Goal: Navigation & Orientation: Find specific page/section

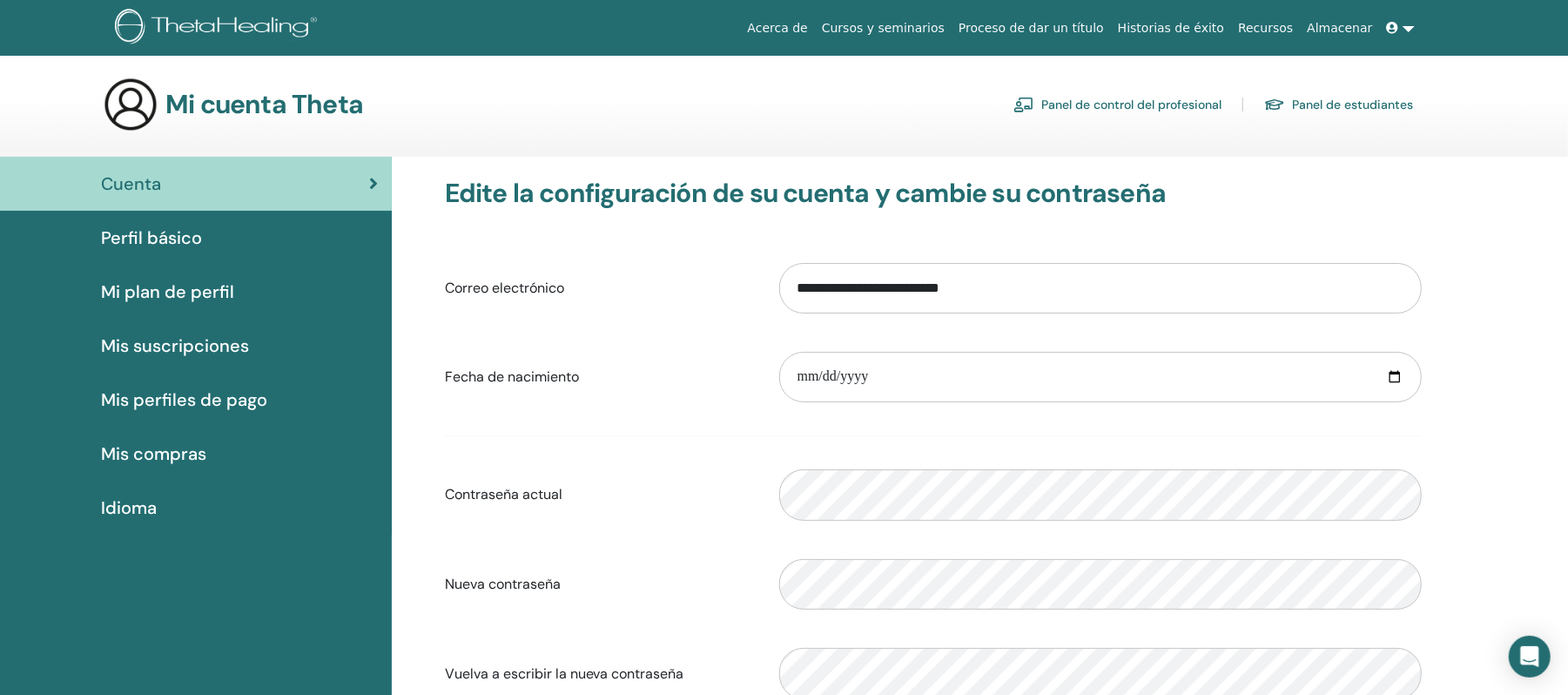
click at [1341, 196] on h3 "Edite la configuración de su cuenta y cambie su contraseña" at bounding box center [933, 193] width 977 height 31
click at [847, 380] on input "date" at bounding box center [1100, 377] width 642 height 51
type input "**********"
click at [847, 380] on input "**********" at bounding box center [1100, 377] width 642 height 51
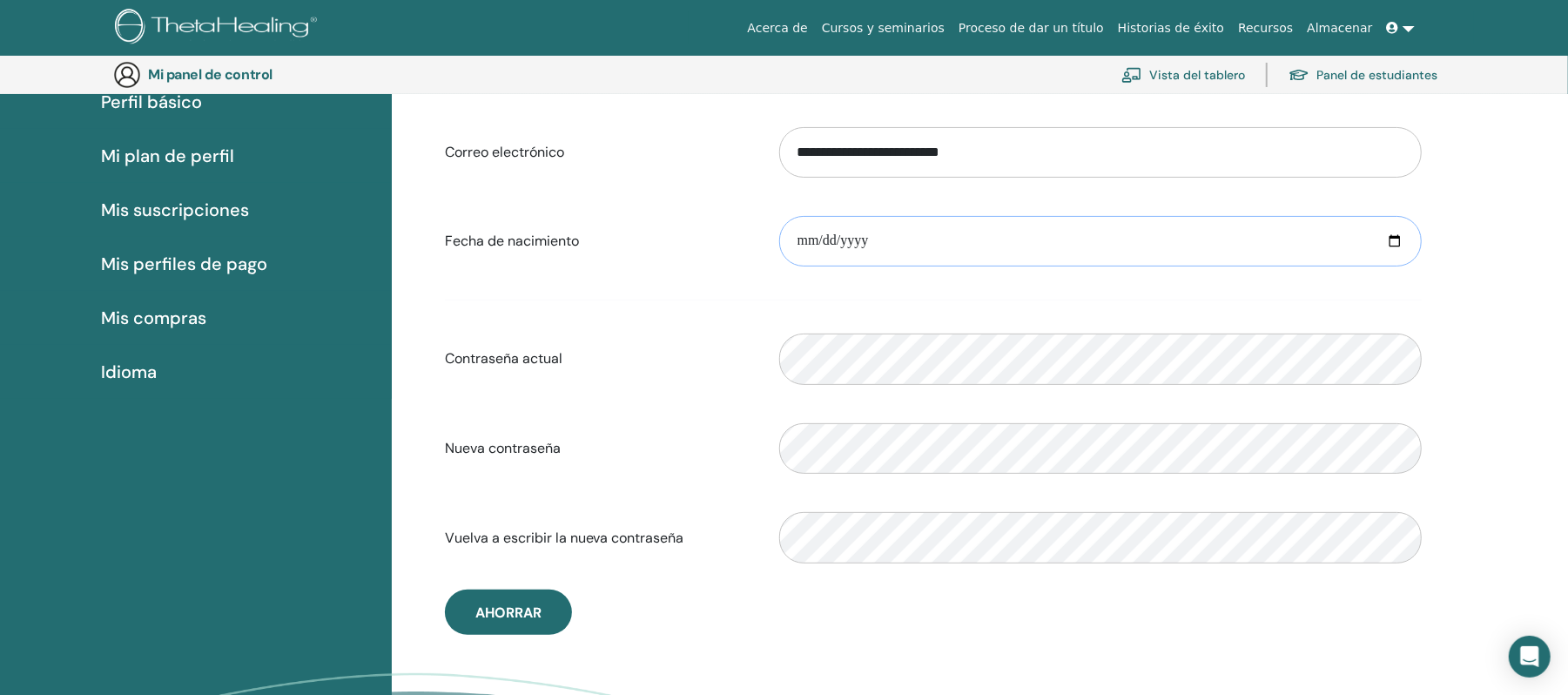
scroll to position [197, 0]
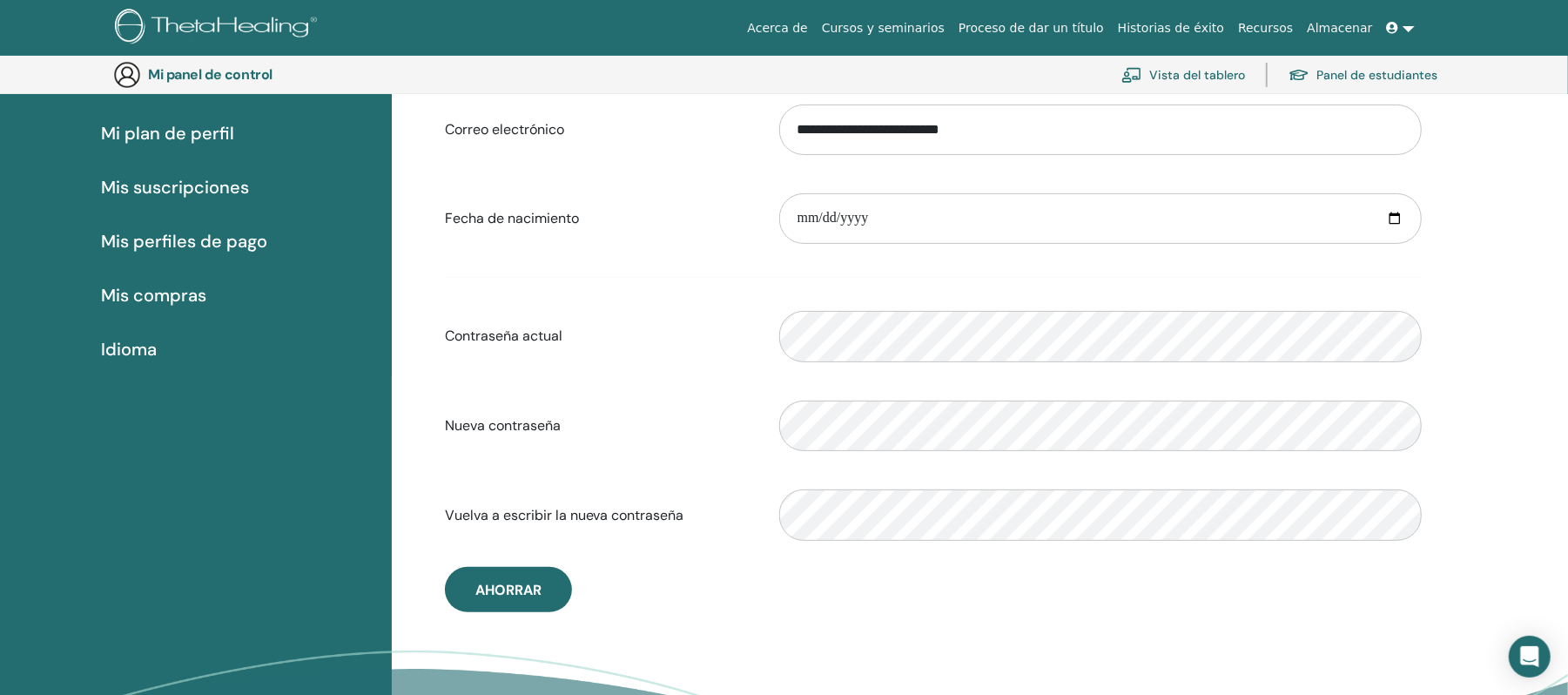
click at [171, 129] on font "Mi plan de perfil" at bounding box center [167, 133] width 133 height 23
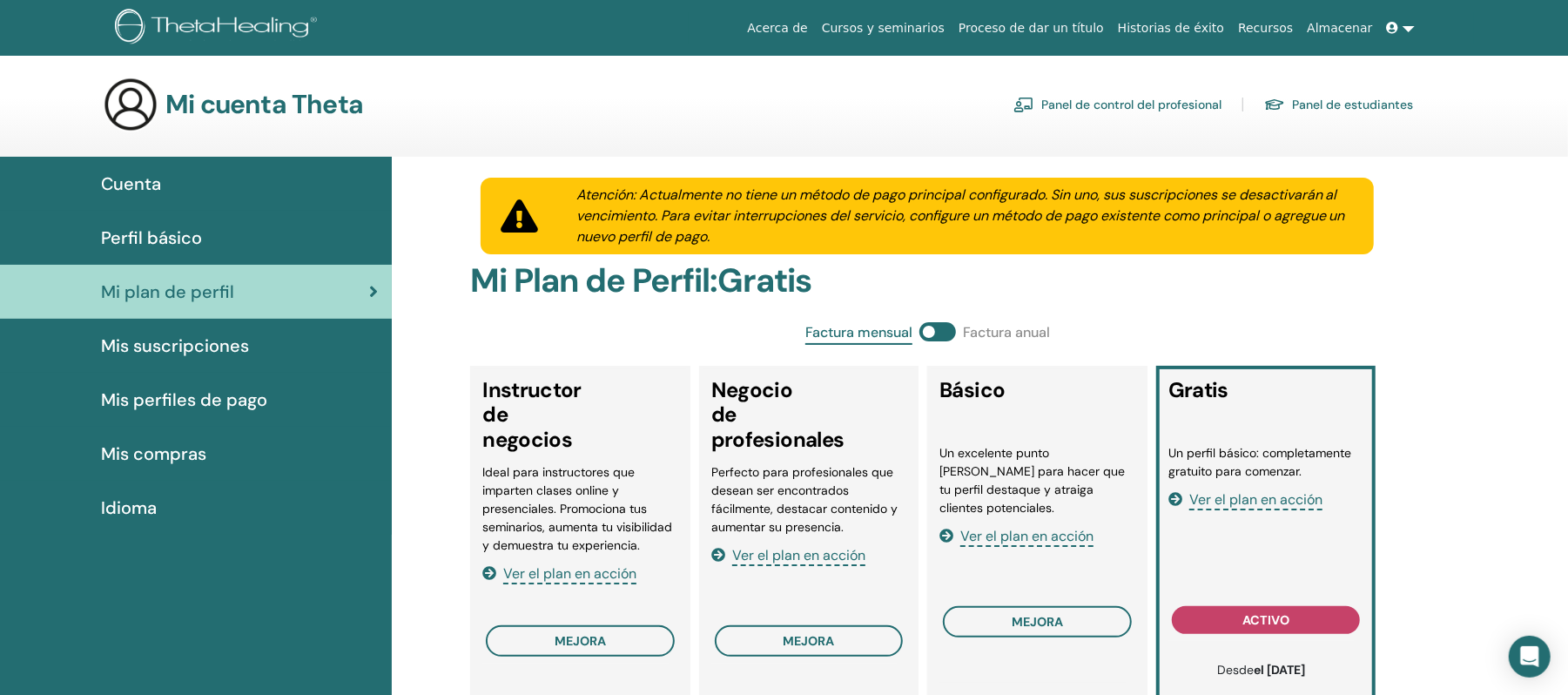
click at [1397, 25] on icon at bounding box center [1392, 28] width 12 height 12
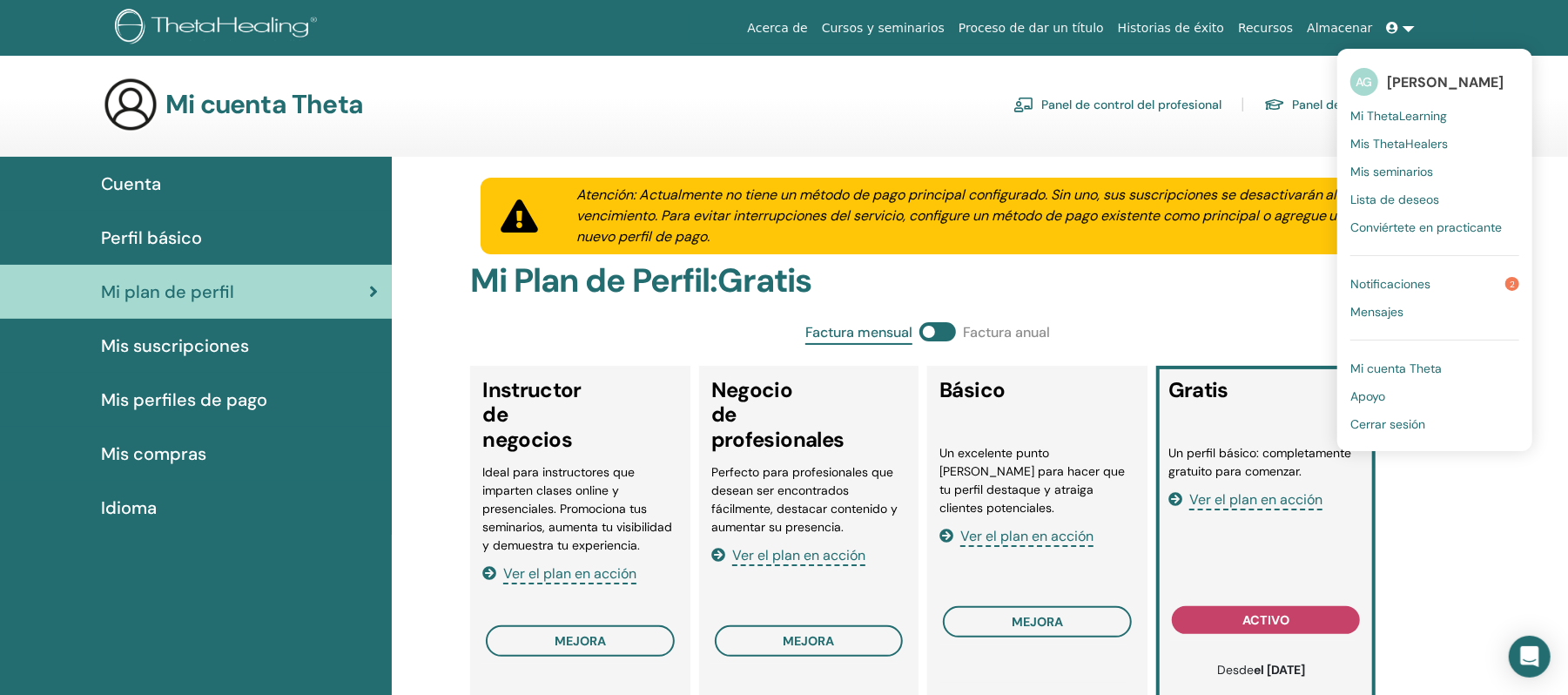
click at [1411, 372] on font "Mi cuenta Theta" at bounding box center [1395, 368] width 91 height 16
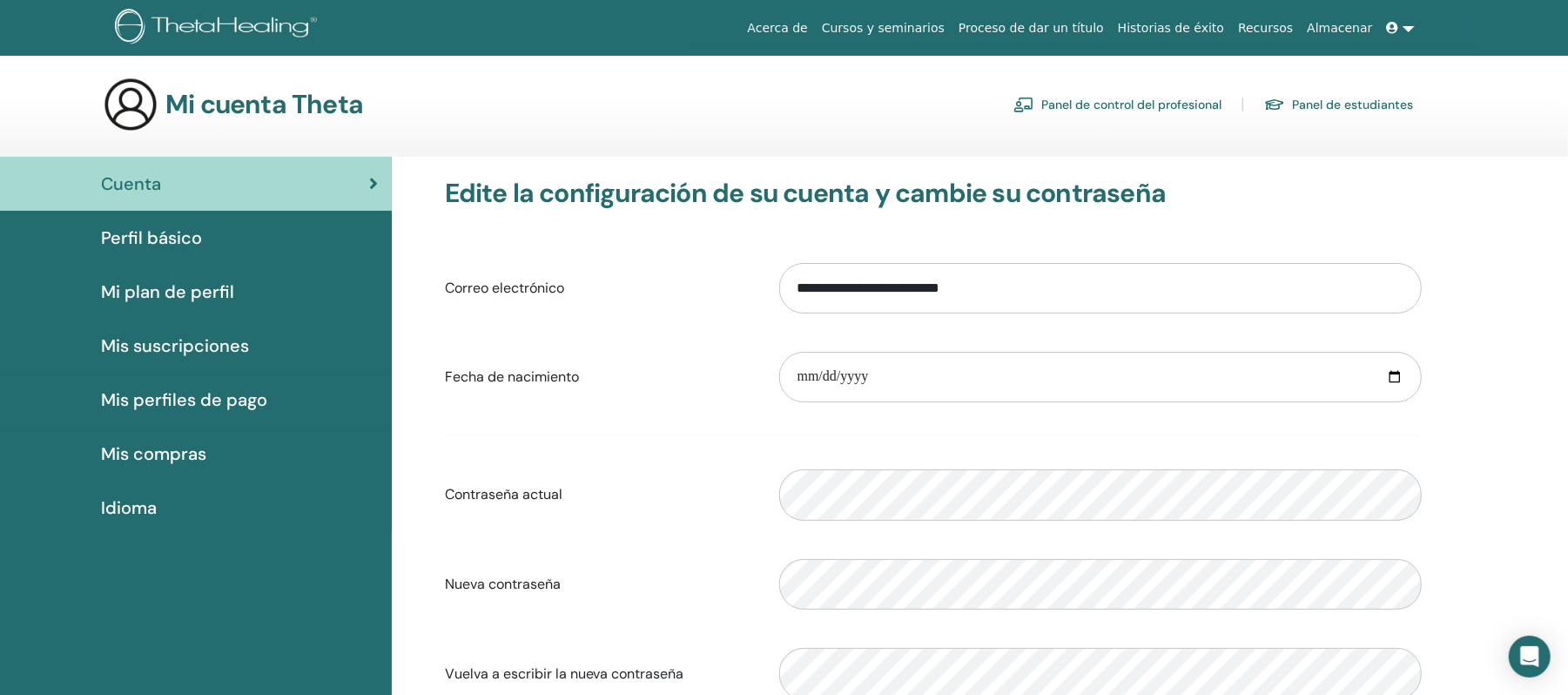
click at [1408, 31] on link at bounding box center [1400, 28] width 41 height 32
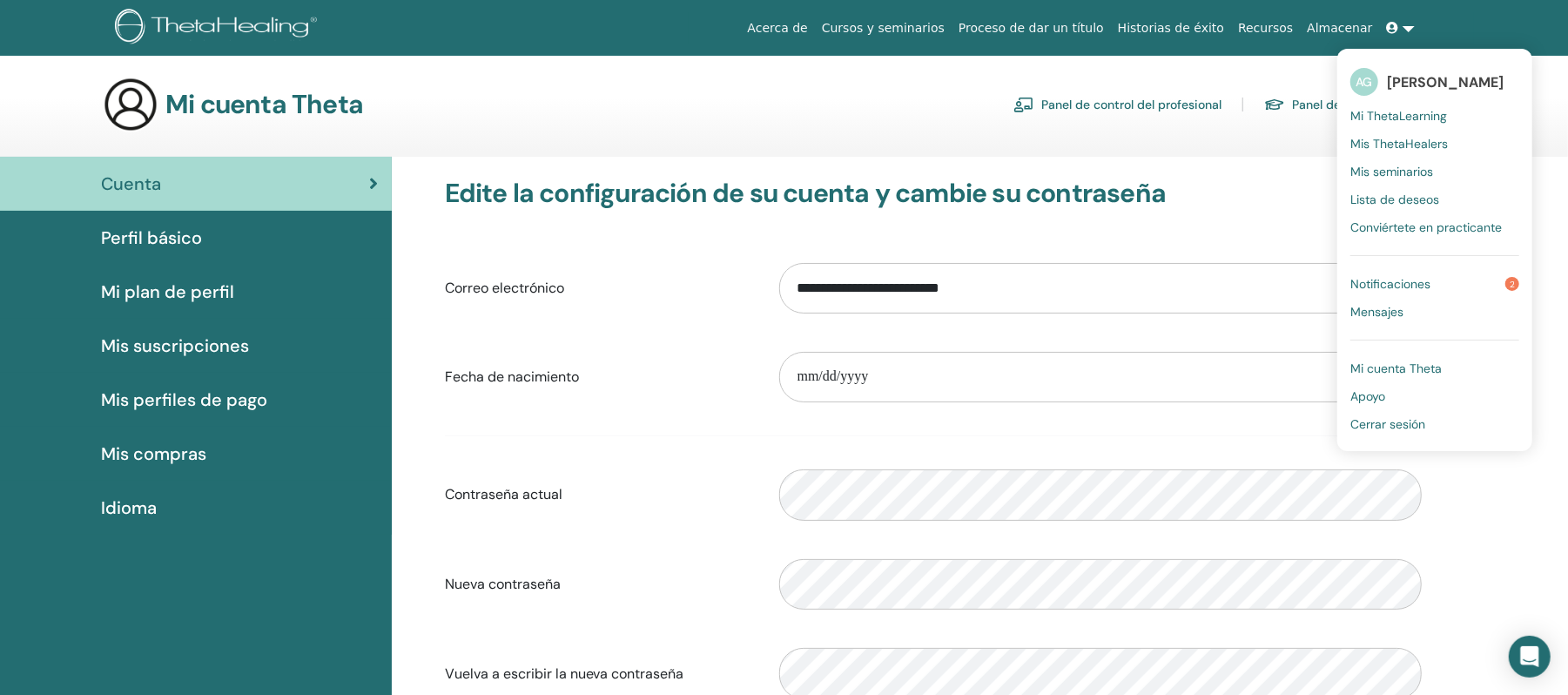
click at [945, 25] on font "Cursos y seminarios" at bounding box center [883, 28] width 123 height 14
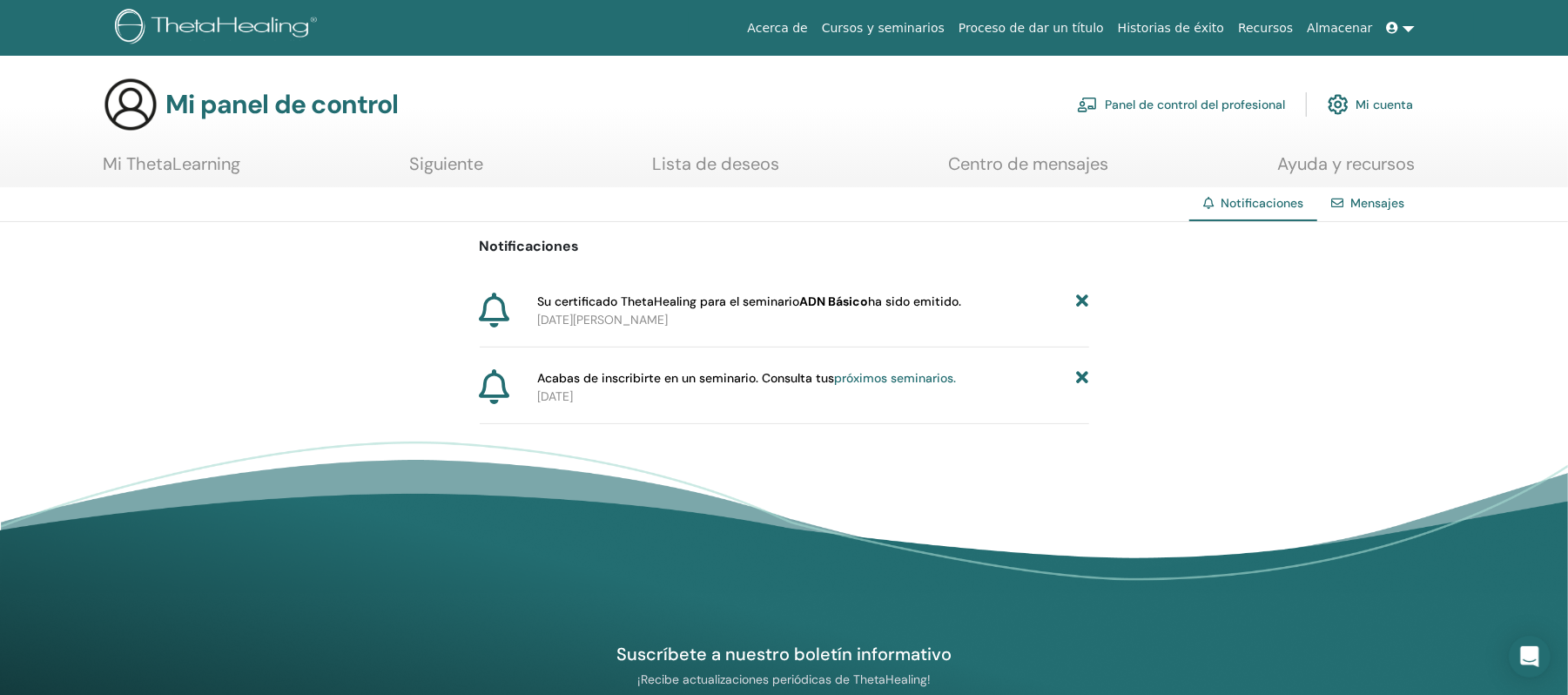
click at [175, 175] on link "Mi ThetaLearning" at bounding box center [172, 170] width 138 height 34
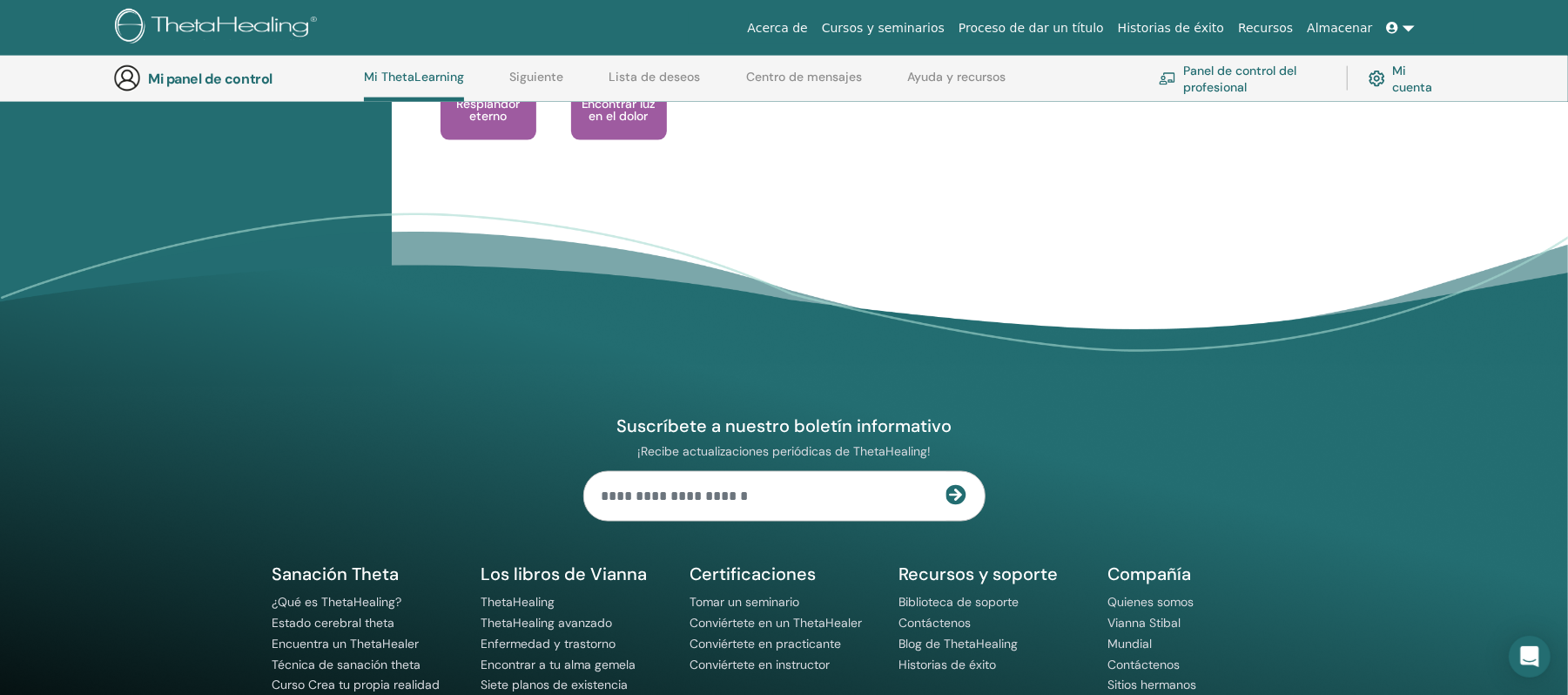
scroll to position [1034, 0]
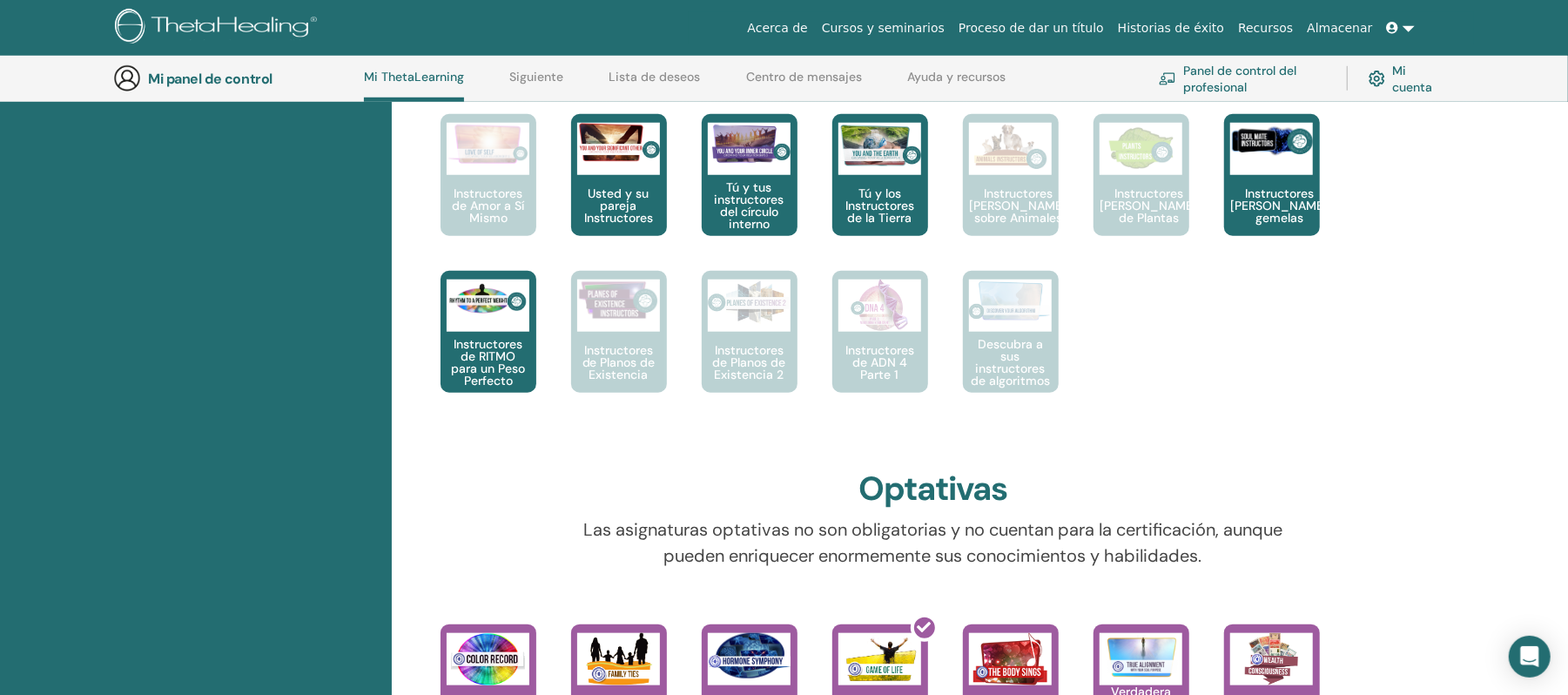
click at [1393, 84] on font "Mi cuenta" at bounding box center [1412, 78] width 40 height 32
drag, startPoint x: 1393, startPoint y: 84, endPoint x: 1402, endPoint y: 70, distance: 16.6
click at [1393, 84] on font "Mi cuenta" at bounding box center [1412, 78] width 40 height 32
click at [1402, 70] on font "Mi cuenta" at bounding box center [1412, 78] width 40 height 32
click at [1374, 78] on img at bounding box center [1377, 79] width 17 height 24
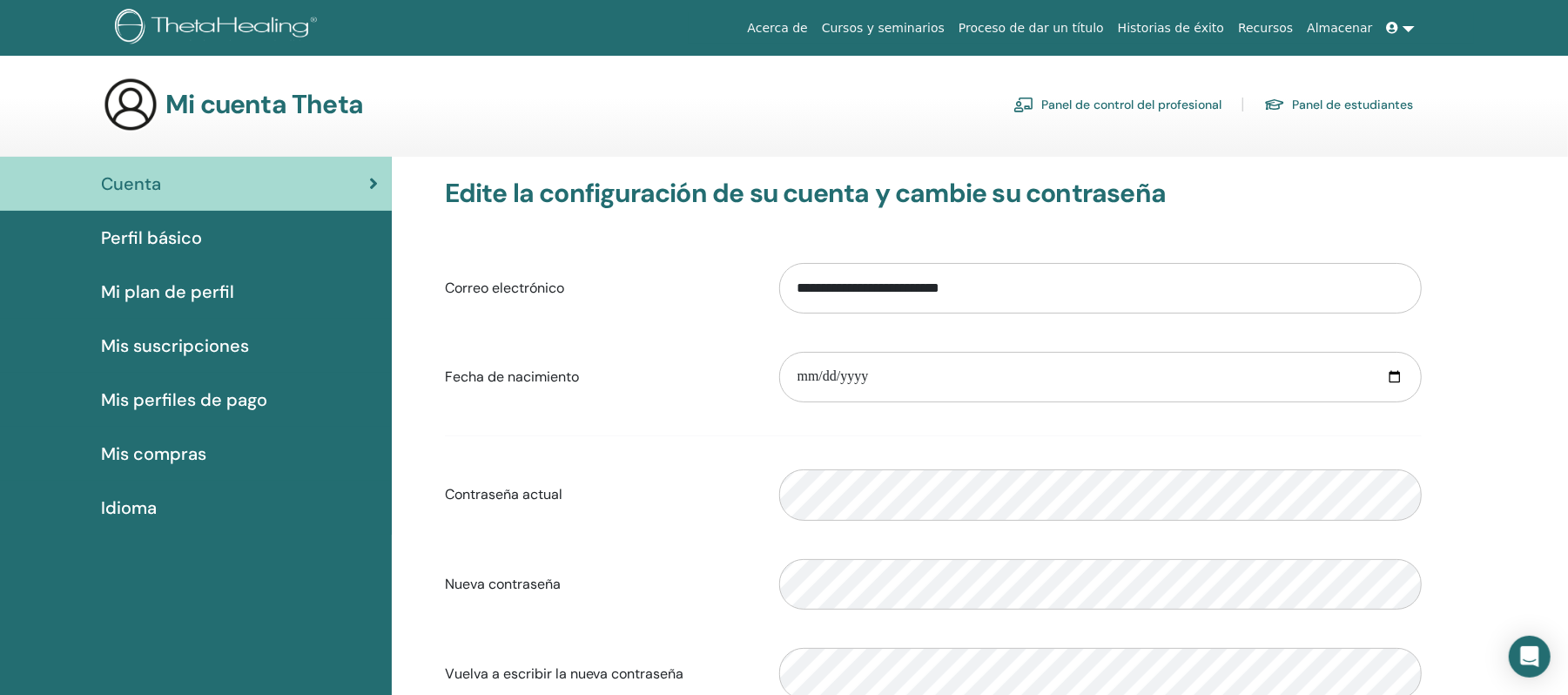
drag, startPoint x: 0, startPoint y: 0, endPoint x: 1454, endPoint y: 162, distance: 1463.0
click at [1454, 162] on div "**********" at bounding box center [933, 473] width 1045 height 634
click at [798, 384] on input "date" at bounding box center [1100, 377] width 642 height 51
type input "**********"
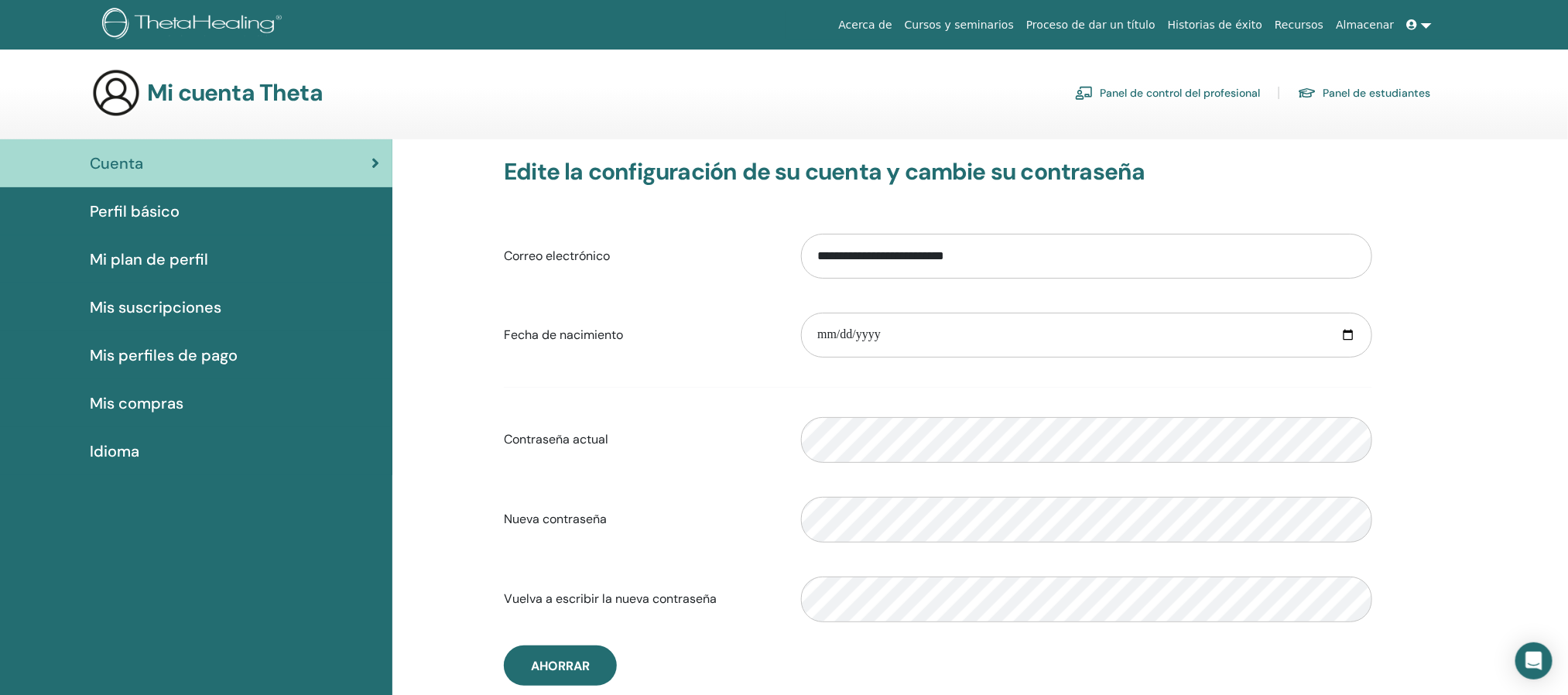
click at [1375, 93] on font "Panel de estudiantes" at bounding box center [1377, 93] width 108 height 14
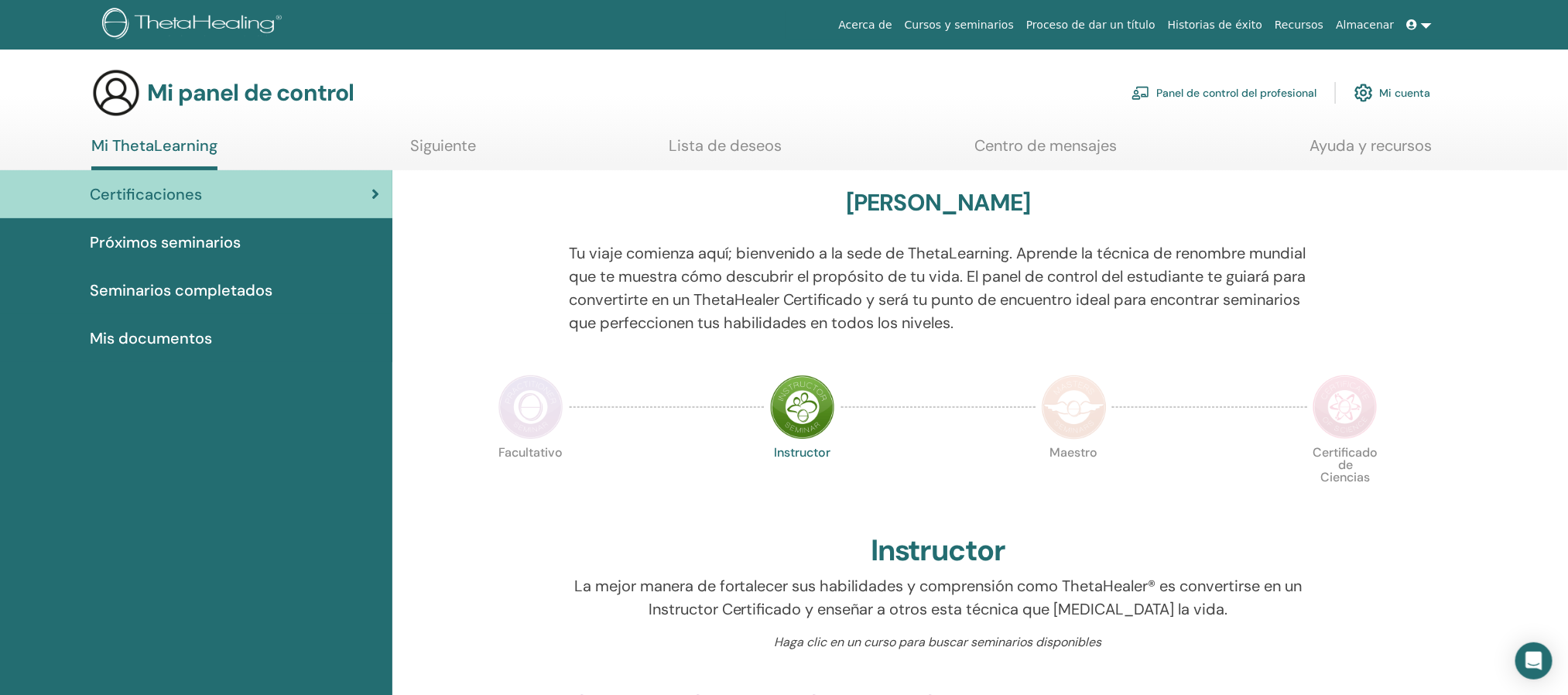
click at [123, 194] on font "Certificaciones" at bounding box center [145, 194] width 112 height 20
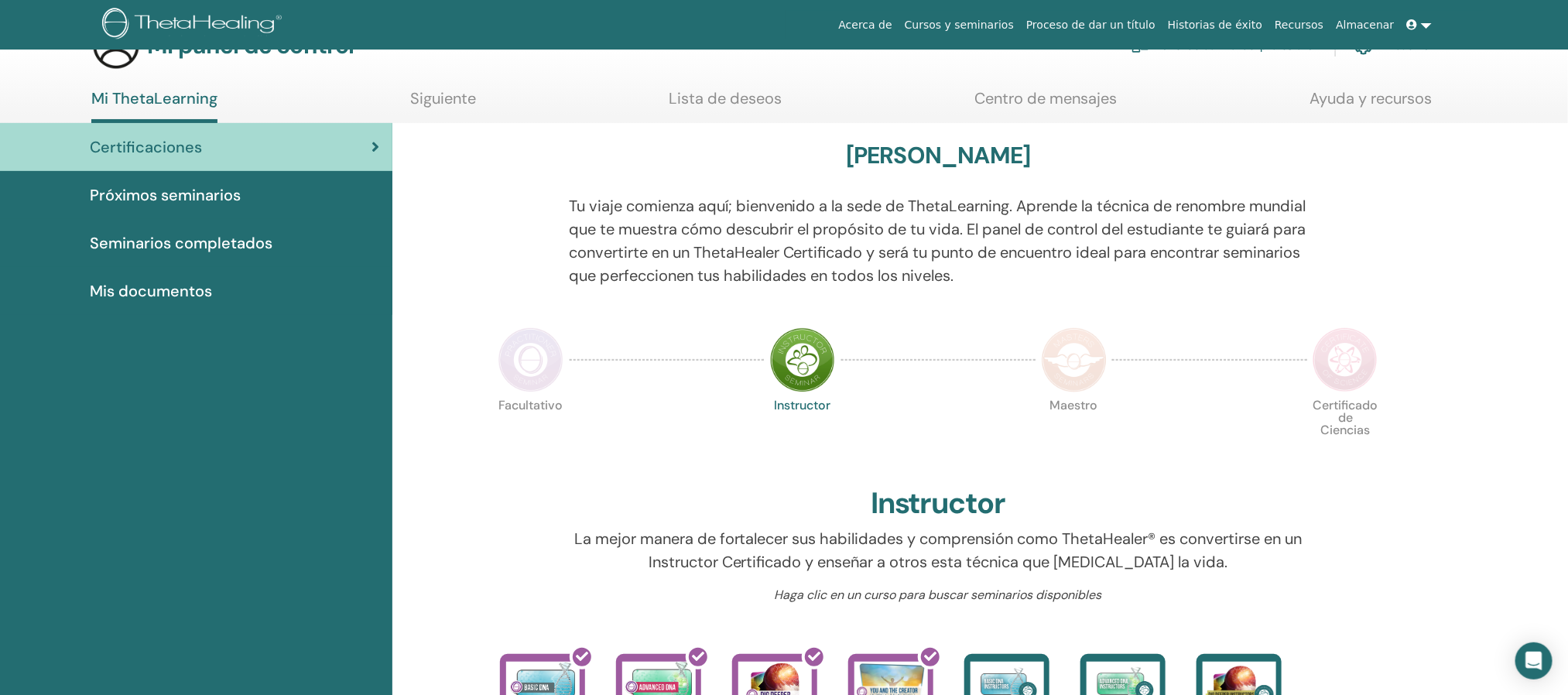
scroll to position [47, 0]
click at [123, 194] on font "Próximos seminarios" at bounding box center [165, 195] width 151 height 20
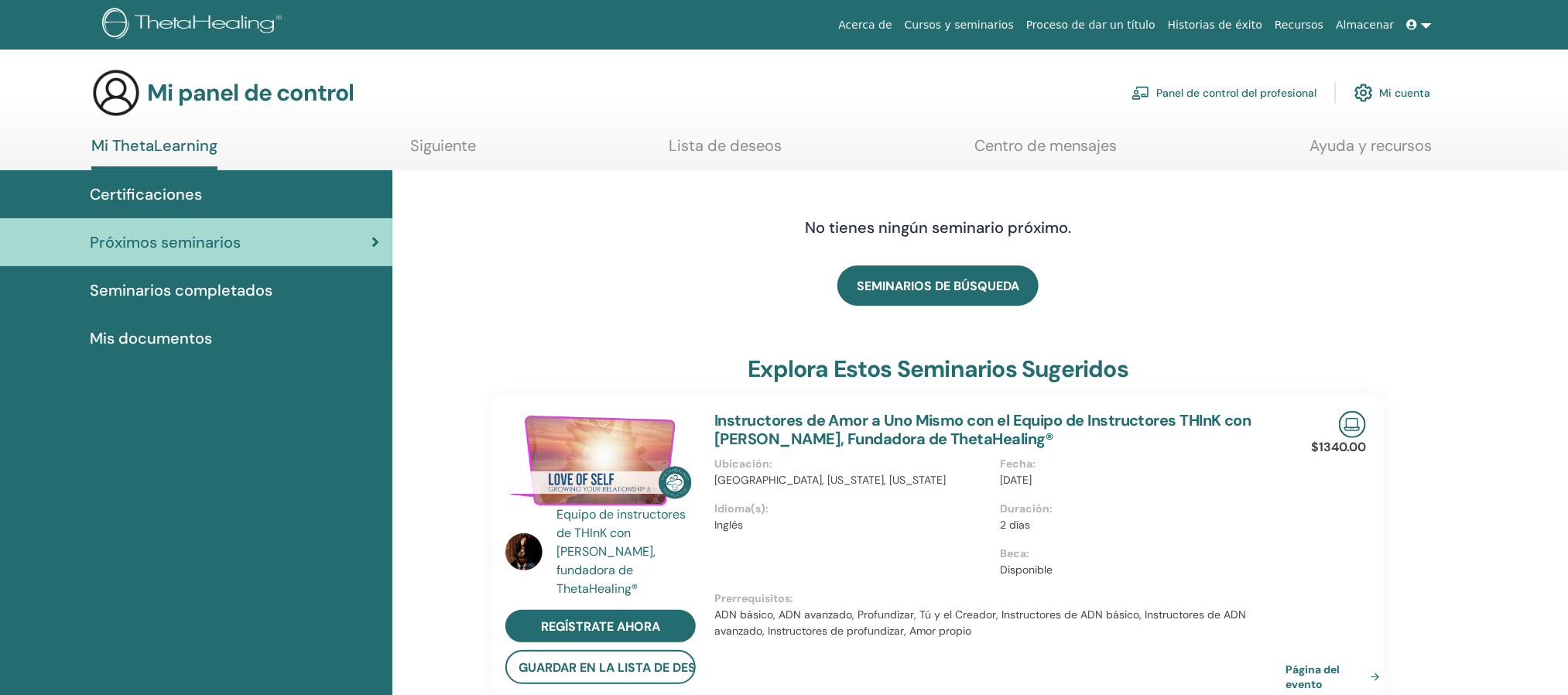
click at [124, 293] on font "Seminarios completados" at bounding box center [181, 290] width 183 height 20
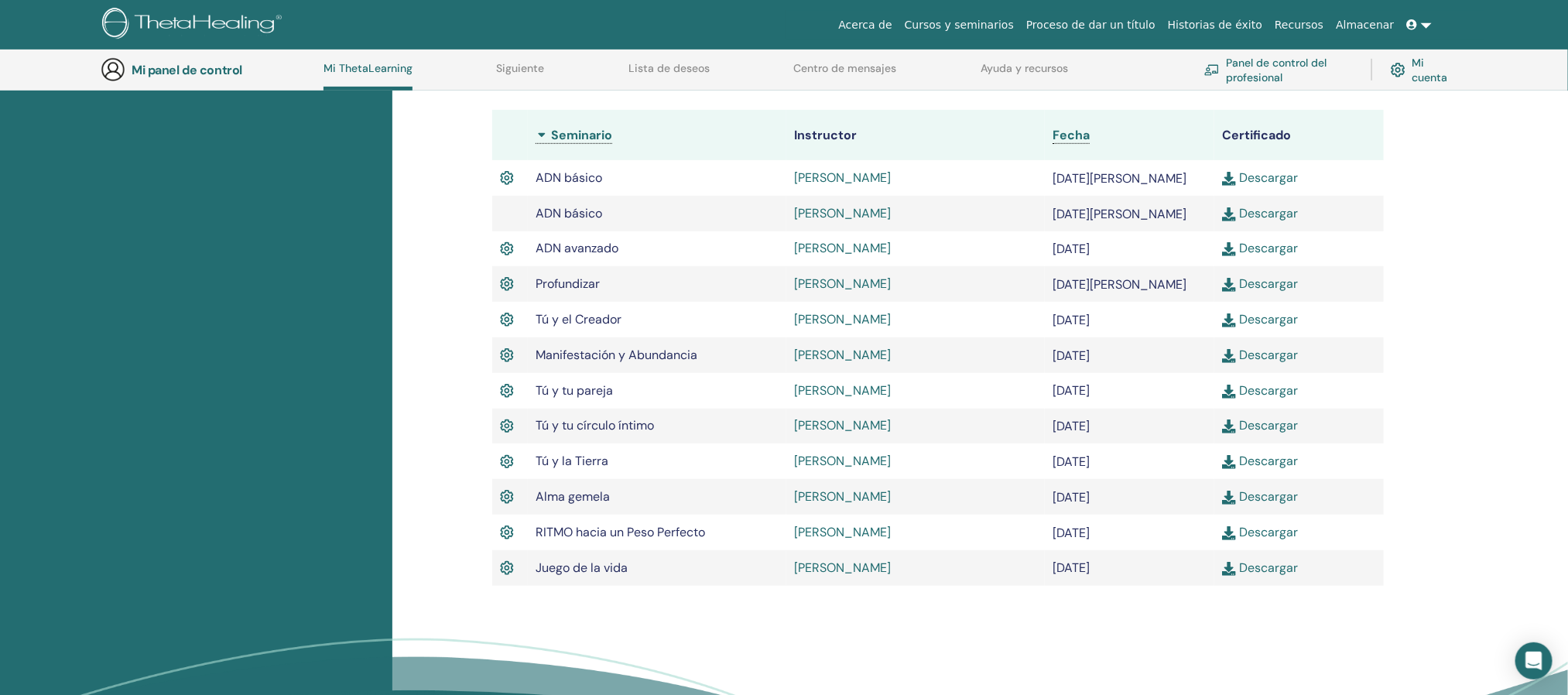
scroll to position [217, 0]
